Goal: Transaction & Acquisition: Purchase product/service

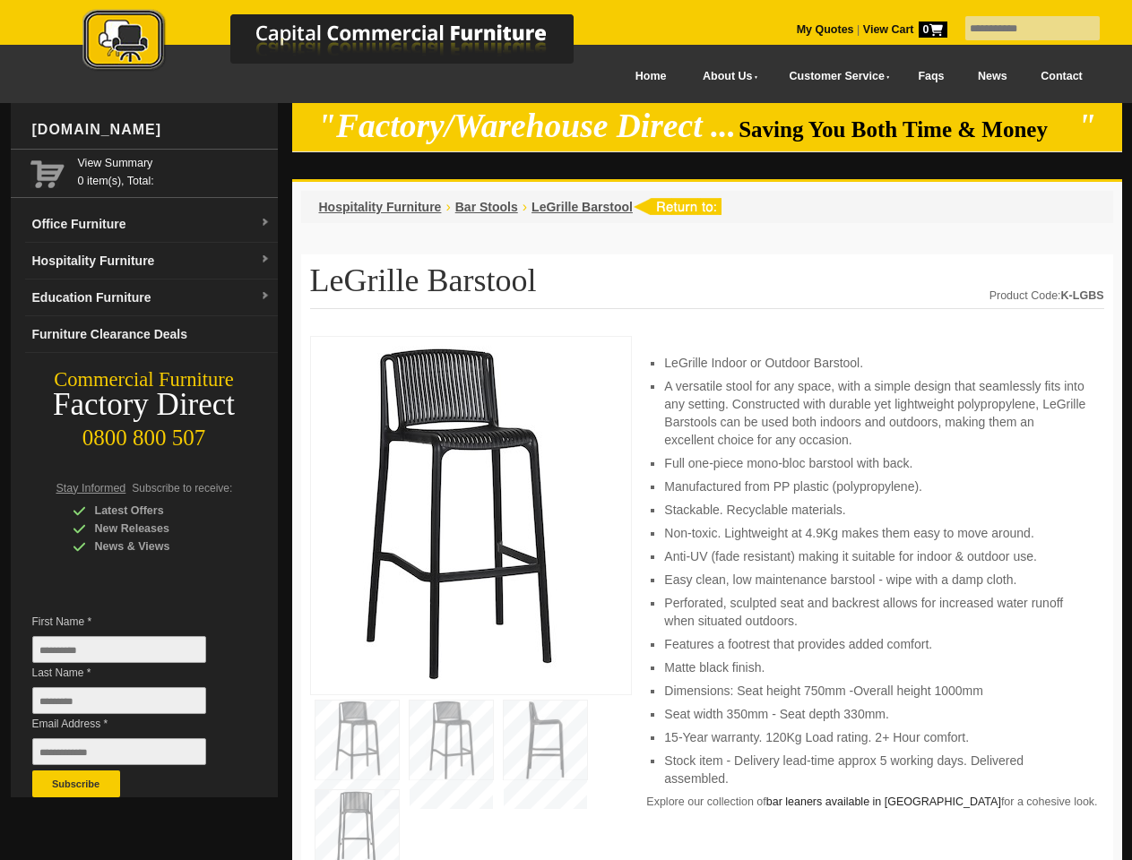
click at [1021, 29] on input "text" at bounding box center [1032, 28] width 134 height 24
click at [133, 705] on input "Last Name *" at bounding box center [119, 700] width 174 height 27
click at [76, 784] on button "Subscribe" at bounding box center [76, 784] width 88 height 27
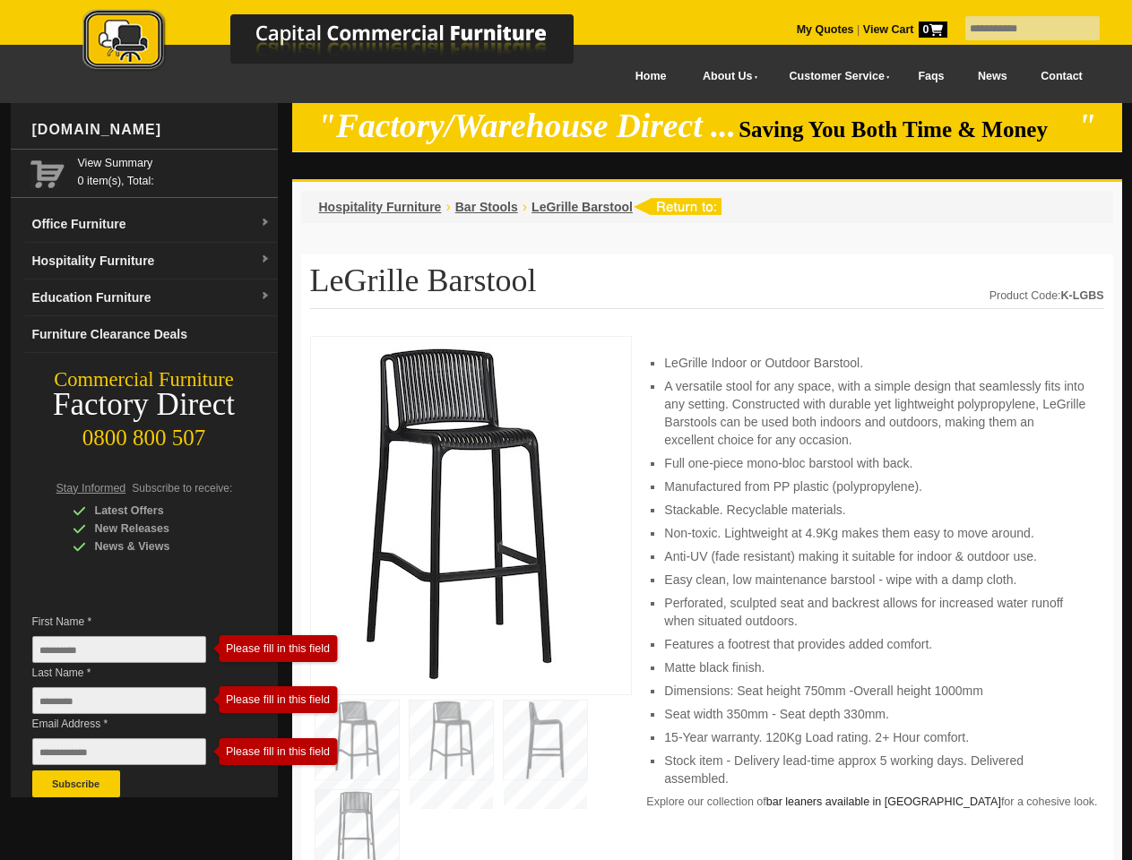
click at [707, 599] on li "Perforated, sculpted seat and backrest allows for increased water runoff when s…" at bounding box center [874, 612] width 421 height 36
